Goal: Information Seeking & Learning: Find specific fact

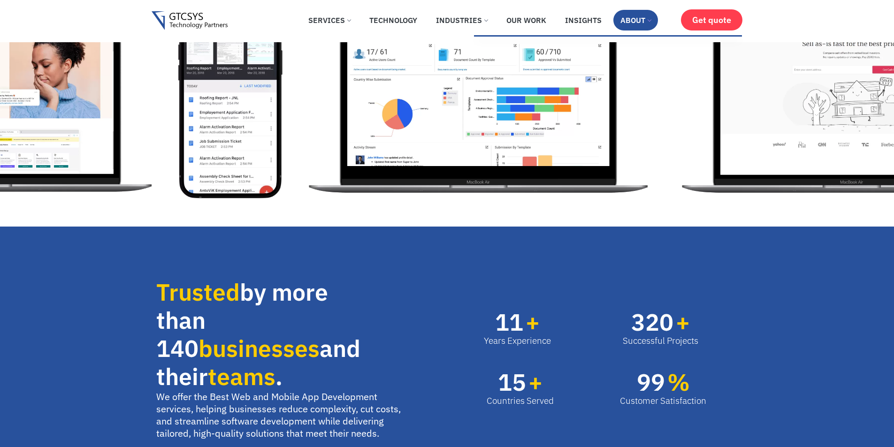
click at [649, 19] on span at bounding box center [650, 20] width 4 height 4
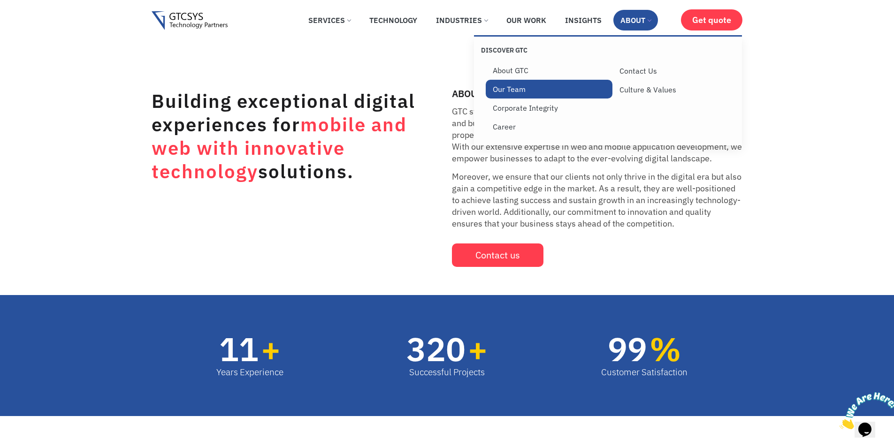
click at [524, 85] on link "Our Team" at bounding box center [549, 89] width 127 height 19
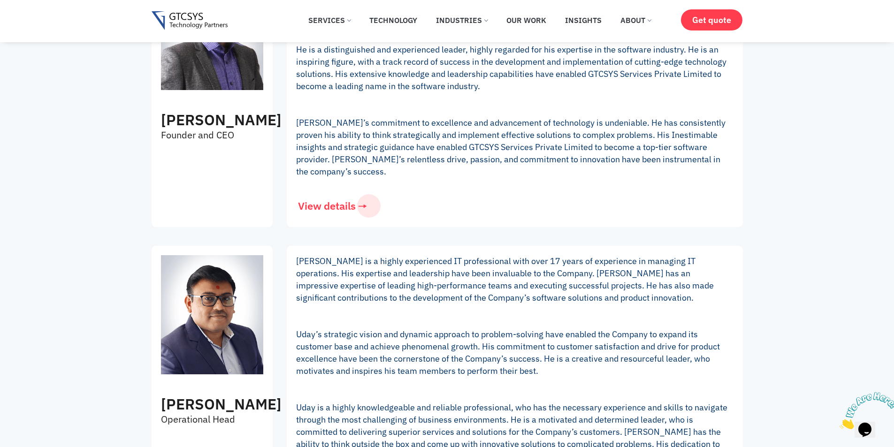
scroll to position [169, 0]
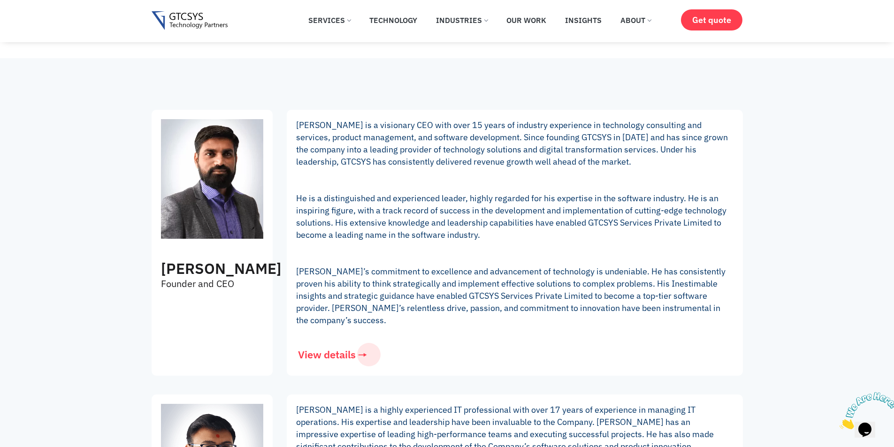
click at [177, 269] on h3 "[PERSON_NAME]" at bounding box center [212, 269] width 102 height 18
copy h3 "Mukesh Lagadhir"
drag, startPoint x: 177, startPoint y: 269, endPoint x: 208, endPoint y: 273, distance: 31.7
click at [184, 278] on h3 "Mukesh Lagadhir" at bounding box center [212, 269] width 102 height 18
click at [328, 354] on span "View details" at bounding box center [337, 355] width 58 height 10
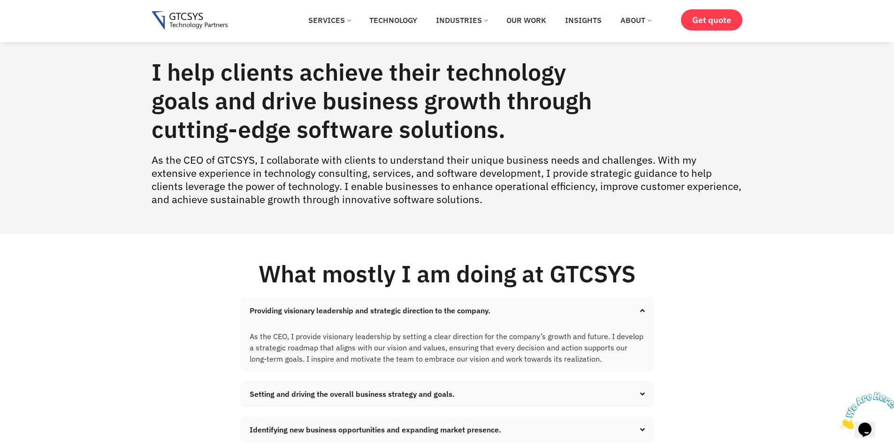
scroll to position [169, 0]
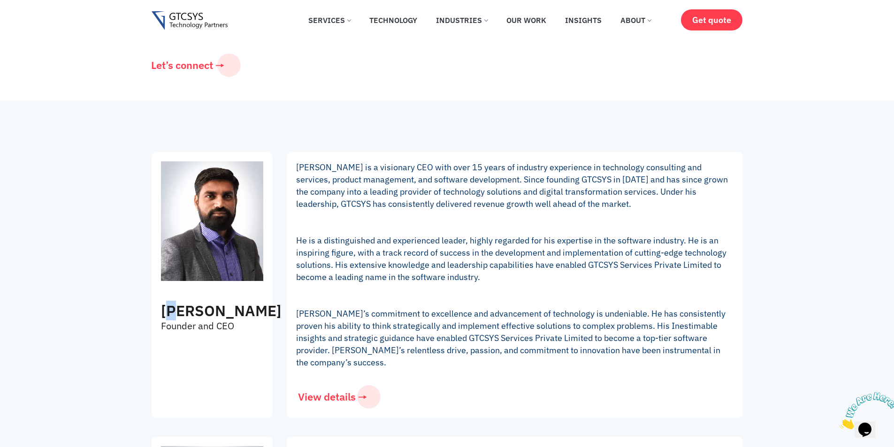
click at [185, 311] on h3 "Mukesh Lagadhir" at bounding box center [212, 311] width 102 height 18
drag, startPoint x: 185, startPoint y: 311, endPoint x: 287, endPoint y: 49, distance: 280.9
click at [188, 320] on h3 "[PERSON_NAME]" at bounding box center [212, 311] width 102 height 18
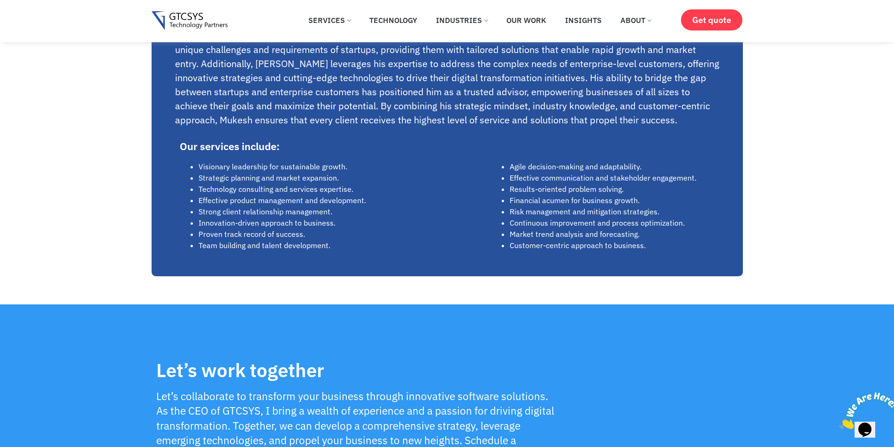
scroll to position [902, 0]
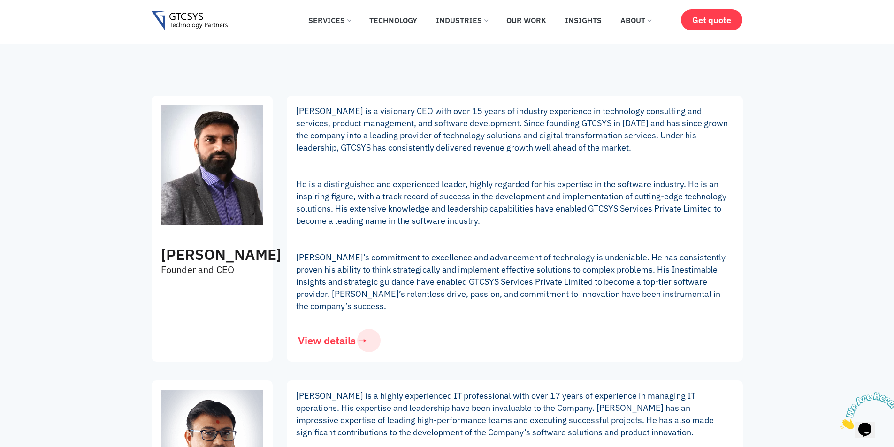
click at [191, 264] on h3 "[PERSON_NAME]" at bounding box center [212, 255] width 102 height 18
copy h3 "[PERSON_NAME]"
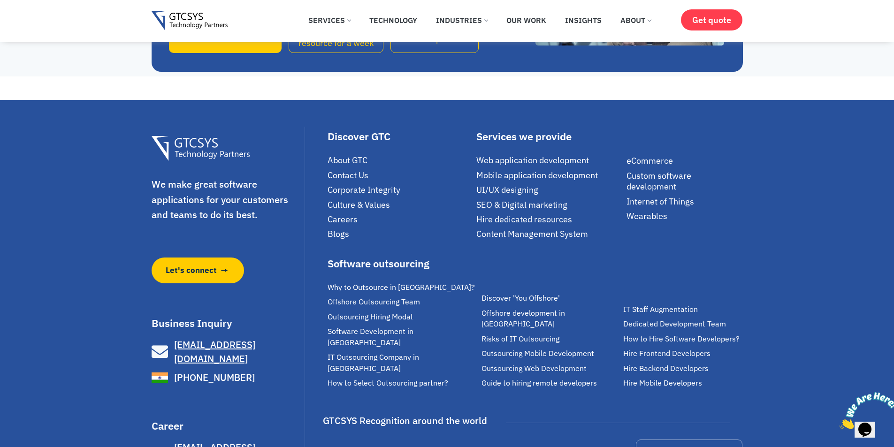
scroll to position [2233, 0]
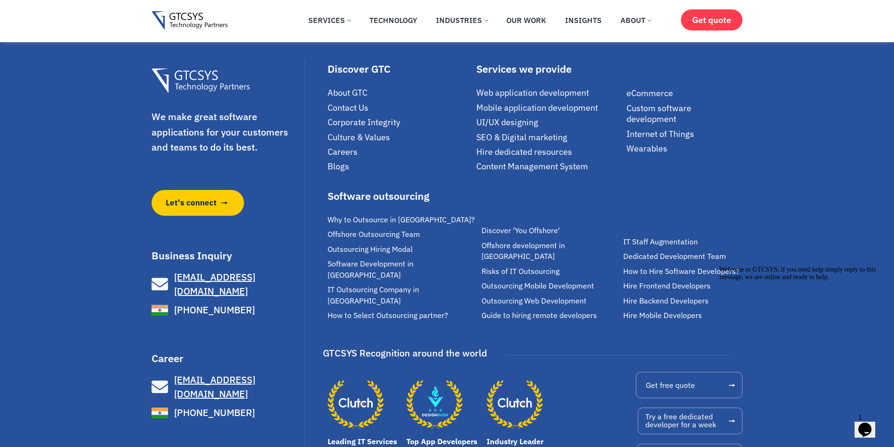
click at [720, 266] on icon "Chat attention grabber" at bounding box center [720, 266] width 0 height 0
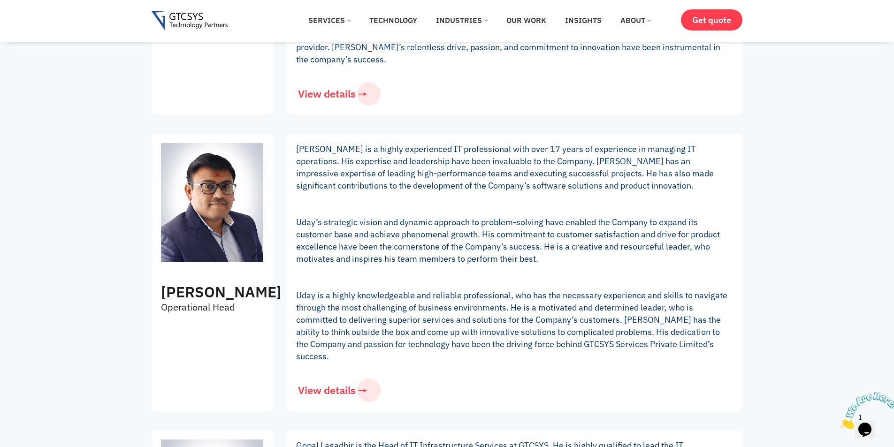
scroll to position [205, 0]
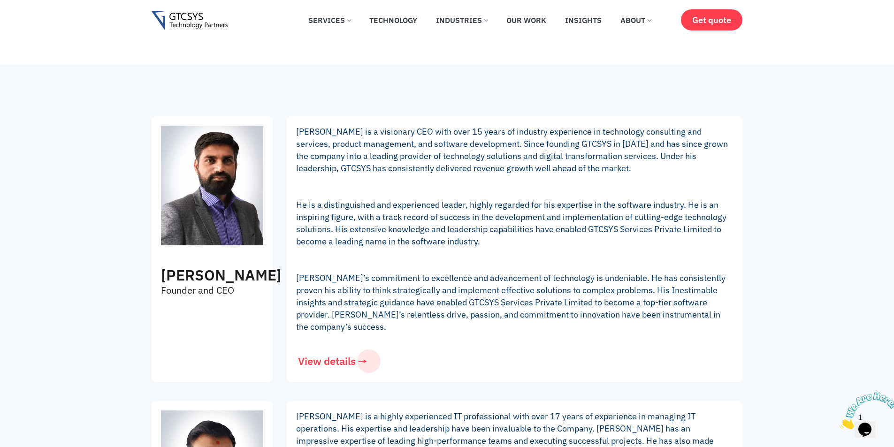
click at [170, 297] on p "Founder and CEO" at bounding box center [199, 291] width 77 height 12
drag, startPoint x: 170, startPoint y: 310, endPoint x: 221, endPoint y: 316, distance: 52.0
click at [221, 301] on div "[PERSON_NAME] Founder and CEO" at bounding box center [212, 211] width 112 height 180
copy div "Founder and CEO"
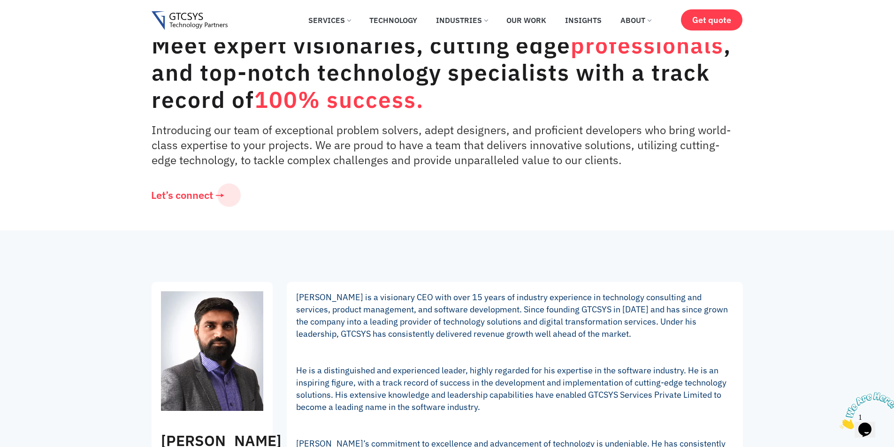
scroll to position [113, 0]
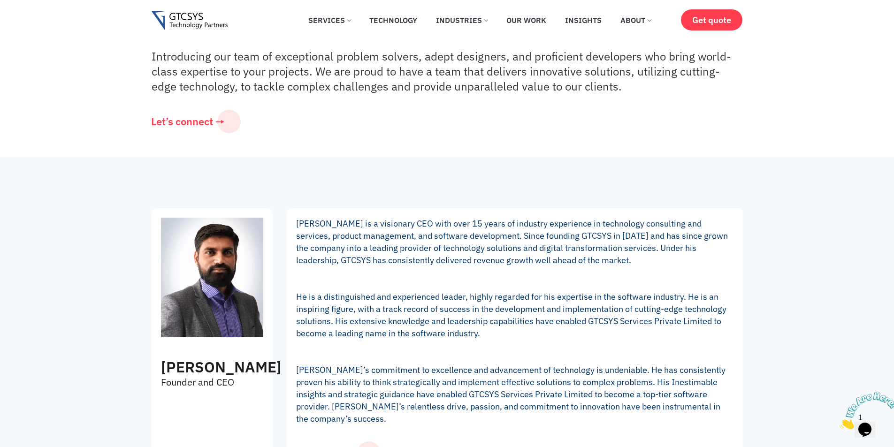
click at [304, 224] on p "[PERSON_NAME] is a visionary CEO with over 15 years of industry experience in t…" at bounding box center [515, 322] width 438 height 208
copy p "[PERSON_NAME]"
drag, startPoint x: 304, startPoint y: 224, endPoint x: 333, endPoint y: 224, distance: 29.1
click at [333, 224] on p "[PERSON_NAME] is a visionary CEO with over 15 years of industry experience in t…" at bounding box center [515, 322] width 438 height 208
